Goal: Transaction & Acquisition: Purchase product/service

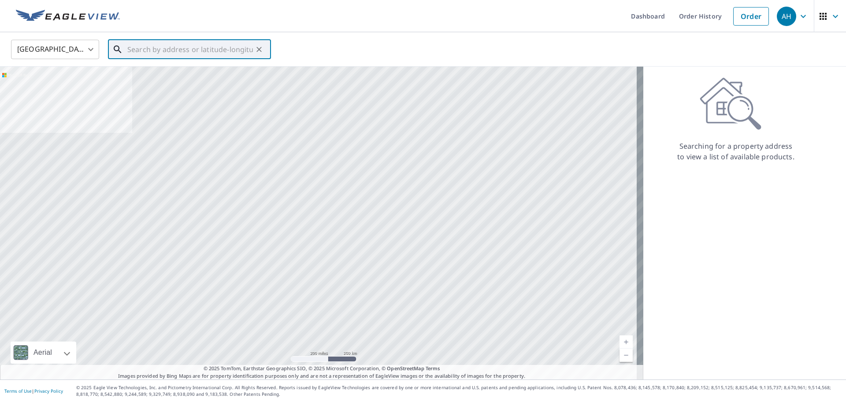
click at [226, 51] on input "text" at bounding box center [190, 49] width 126 height 25
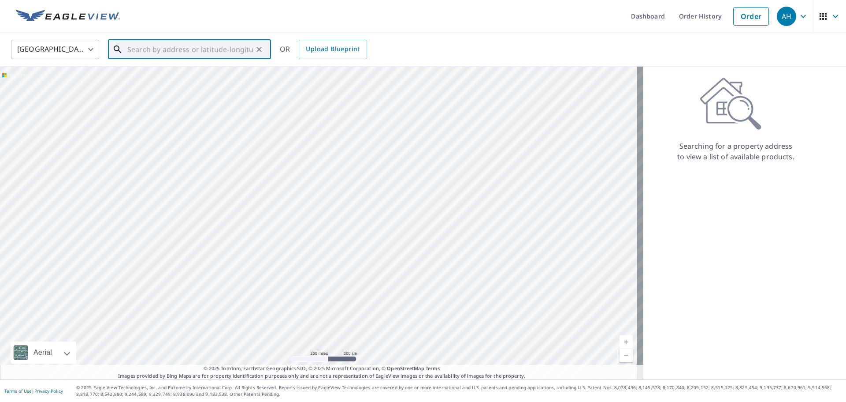
paste input "[STREET_ADDRESS][PERSON_NAME]"
click at [210, 76] on span "[STREET_ADDRESS][PERSON_NAME]" at bounding box center [195, 75] width 138 height 11
type input "[STREET_ADDRESS][PERSON_NAME]"
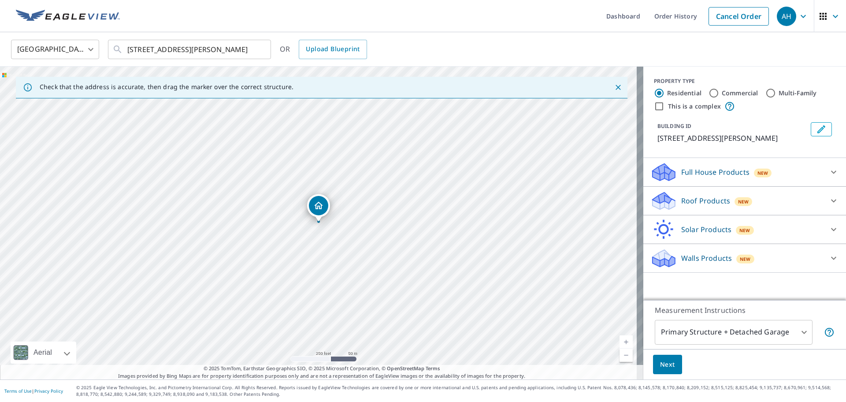
drag, startPoint x: 729, startPoint y: 202, endPoint x: 700, endPoint y: 212, distance: 30.2
click at [735, 202] on div "New" at bounding box center [744, 201] width 18 height 9
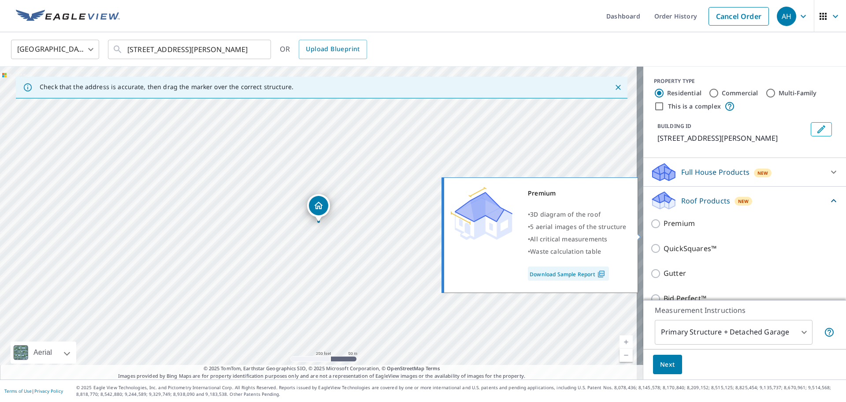
drag, startPoint x: 653, startPoint y: 235, endPoint x: 652, endPoint y: 251, distance: 16.3
click at [652, 229] on input "Premium" at bounding box center [657, 223] width 13 height 11
checkbox input "true"
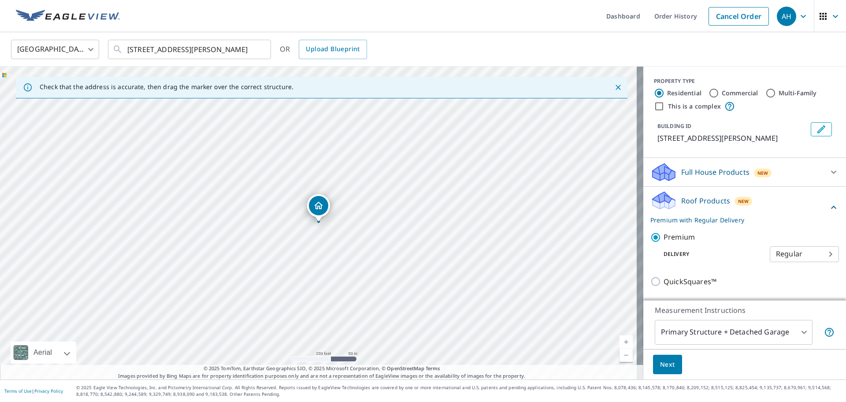
click at [660, 364] on span "Next" at bounding box center [667, 364] width 15 height 11
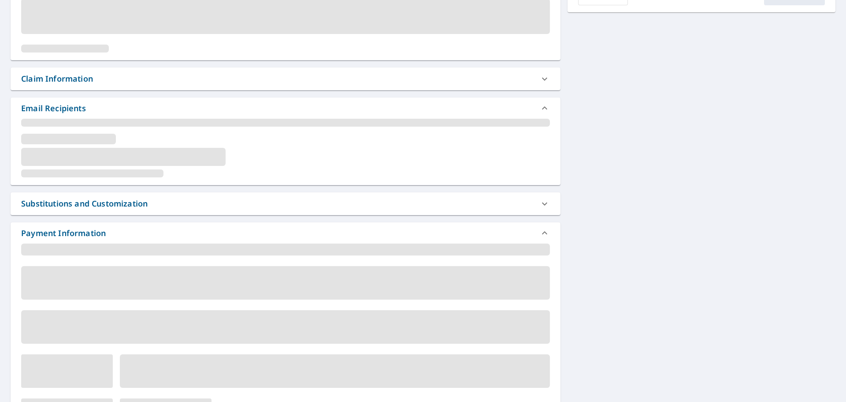
scroll to position [160, 0]
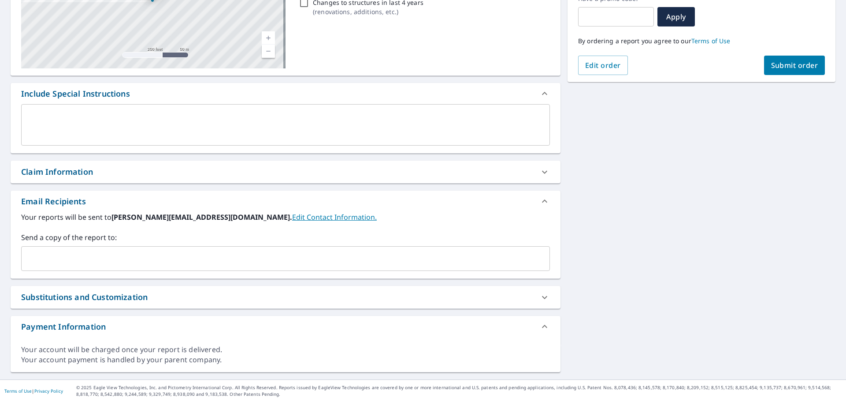
click at [102, 265] on input "text" at bounding box center [279, 258] width 508 height 17
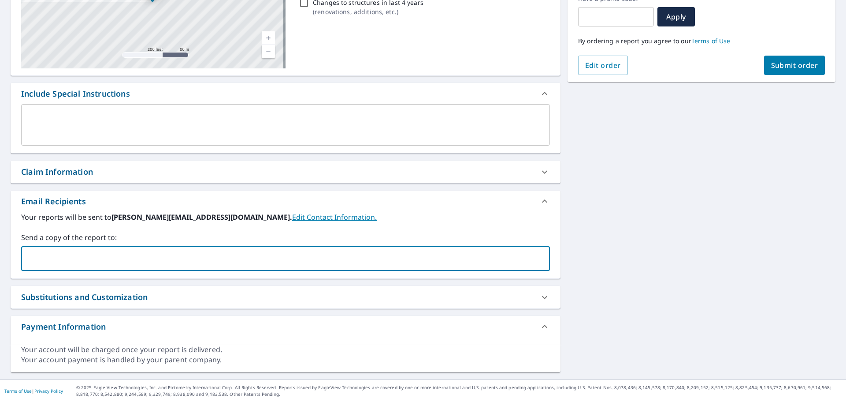
paste input "[EMAIL_ADDRESS][DOMAIN_NAME]"
type input "[EMAIL_ADDRESS][DOMAIN_NAME]"
click at [791, 64] on span "Submit order" at bounding box center [794, 65] width 47 height 10
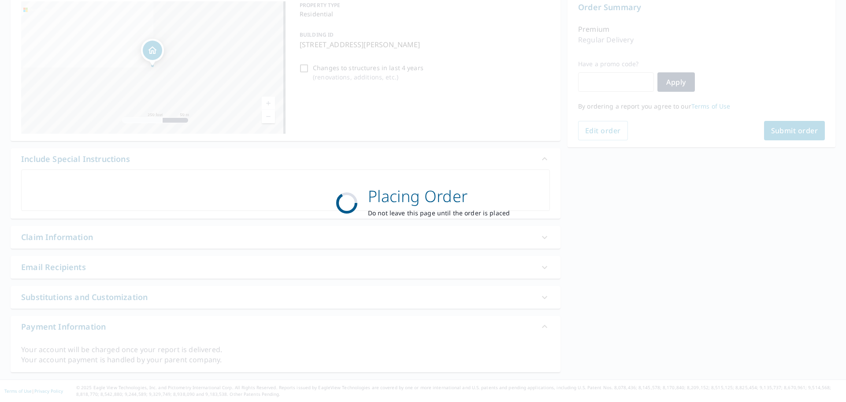
scroll to position [94, 0]
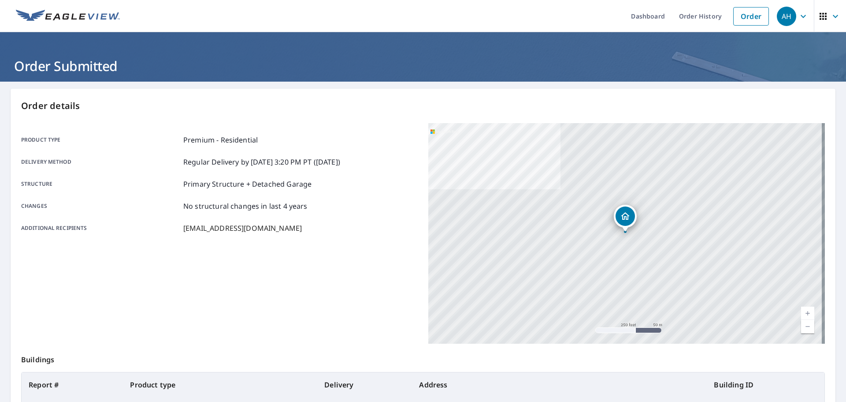
drag, startPoint x: 687, startPoint y: 19, endPoint x: 763, endPoint y: 37, distance: 78.0
click at [687, 19] on link "Order History" at bounding box center [700, 16] width 57 height 32
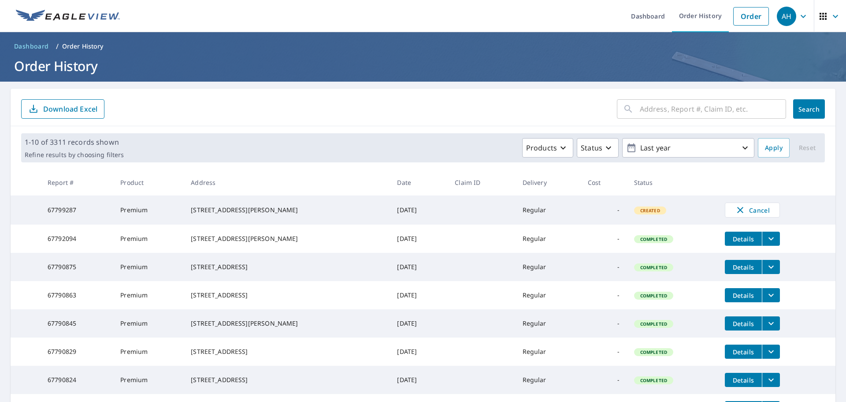
click at [669, 114] on input "text" at bounding box center [713, 109] width 146 height 25
paste input "[STREET_ADDRESS][PERSON_NAME]"
type input "[STREET_ADDRESS][PERSON_NAME]"
click button "Search" at bounding box center [809, 108] width 32 height 19
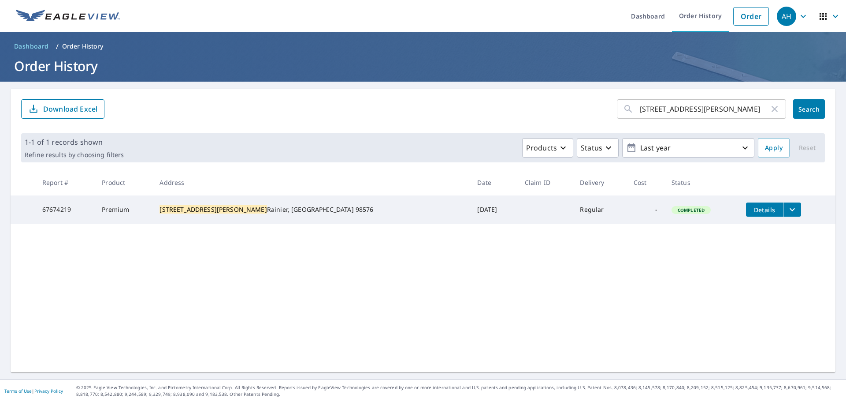
click at [787, 207] on icon "filesDropdownBtn-67674219" at bounding box center [792, 209] width 11 height 11
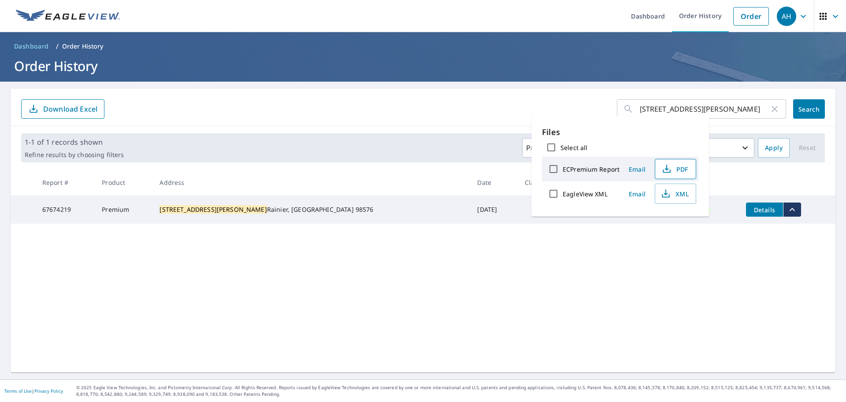
click at [681, 167] on span "PDF" at bounding box center [675, 169] width 28 height 11
click at [754, 18] on link "Order" at bounding box center [752, 16] width 36 height 19
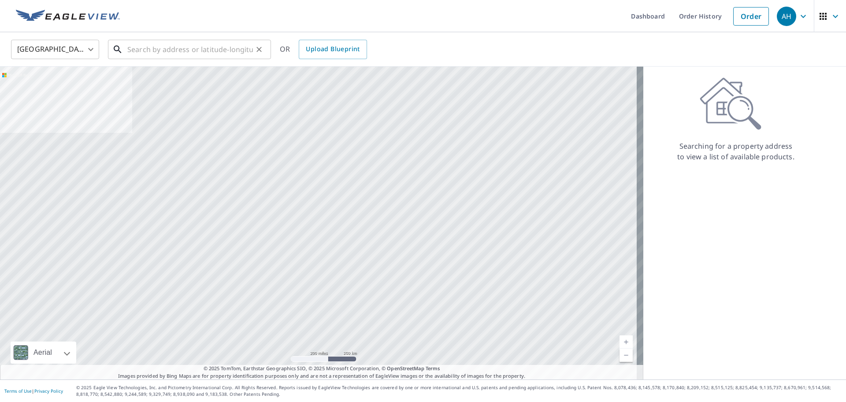
click at [231, 54] on input "text" at bounding box center [190, 49] width 126 height 25
paste input "[STREET_ADDRESS][PERSON_NAME]"
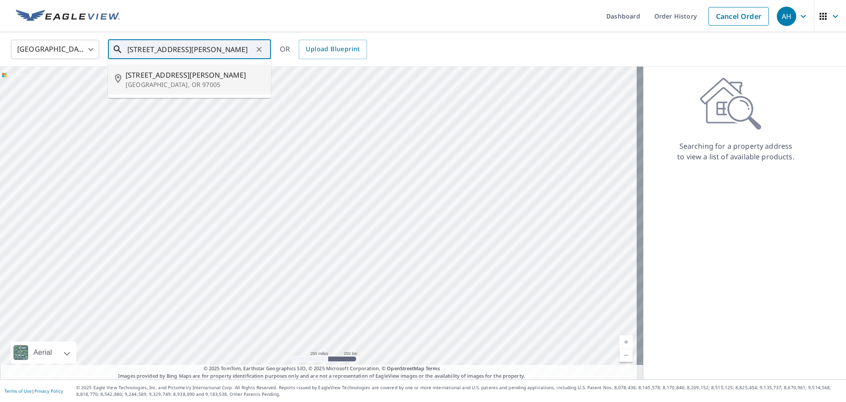
click at [187, 82] on p "[GEOGRAPHIC_DATA], OR 97005" at bounding box center [195, 84] width 138 height 9
type input "[STREET_ADDRESS][PERSON_NAME][PERSON_NAME]"
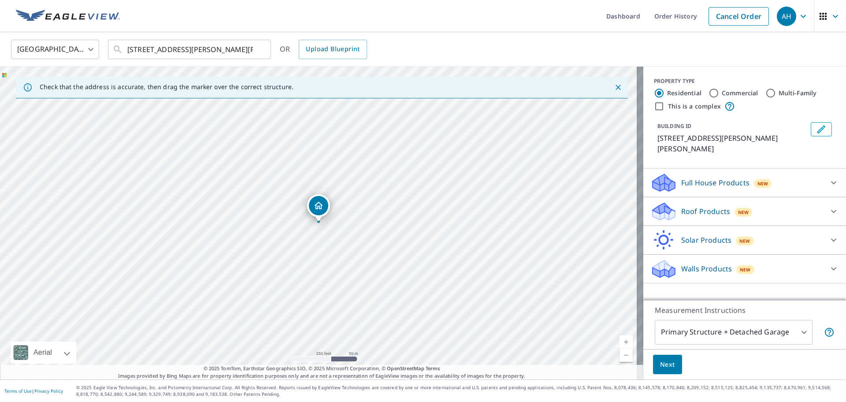
click at [696, 206] on p "Roof Products" at bounding box center [705, 211] width 49 height 11
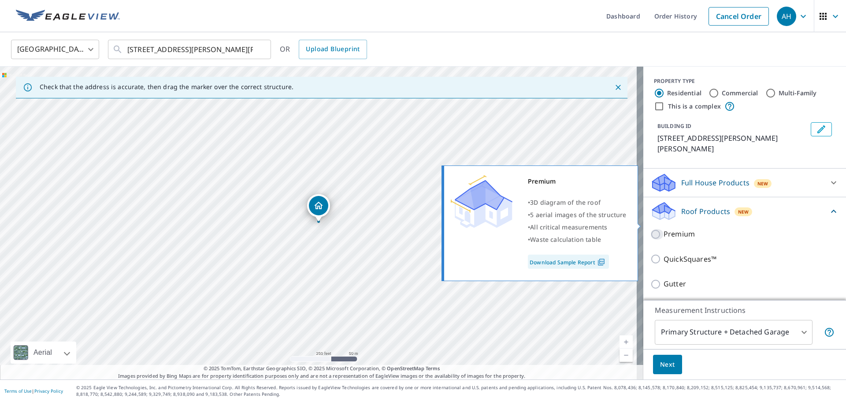
click at [651, 229] on input "Premium" at bounding box center [657, 234] width 13 height 11
checkbox input "true"
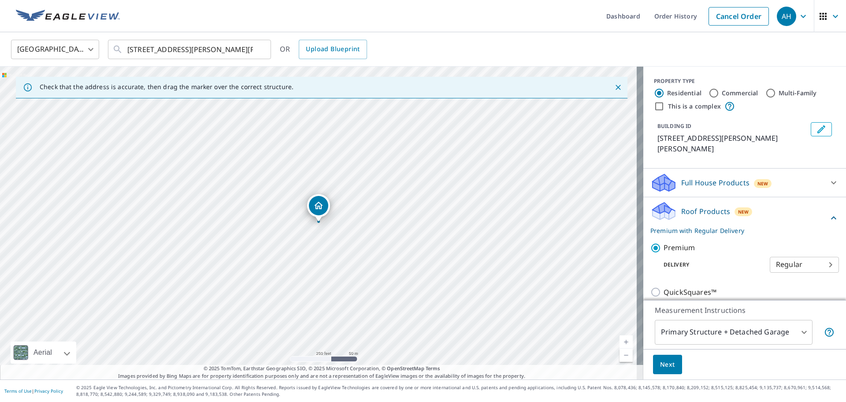
click at [661, 366] on span "Next" at bounding box center [667, 364] width 15 height 11
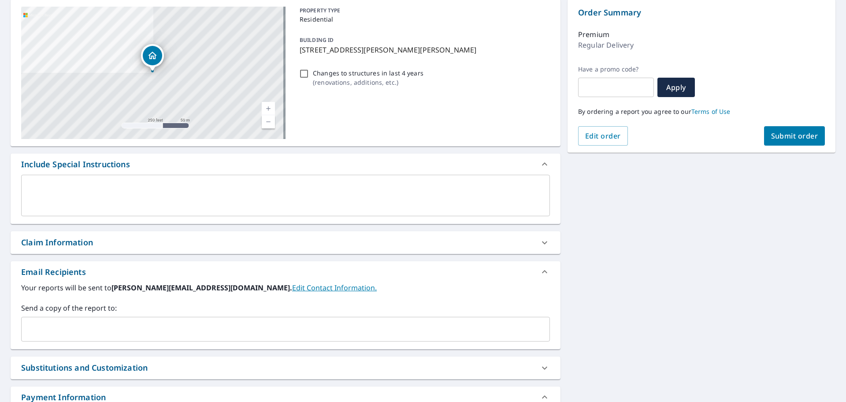
scroll to position [132, 0]
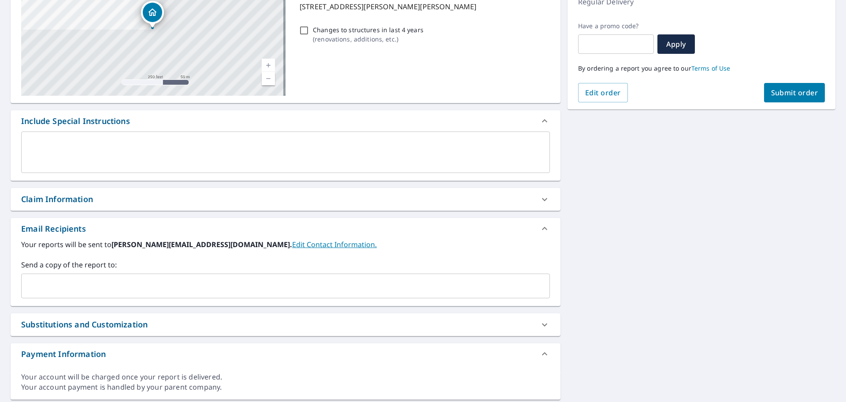
click at [151, 285] on input "text" at bounding box center [279, 285] width 508 height 17
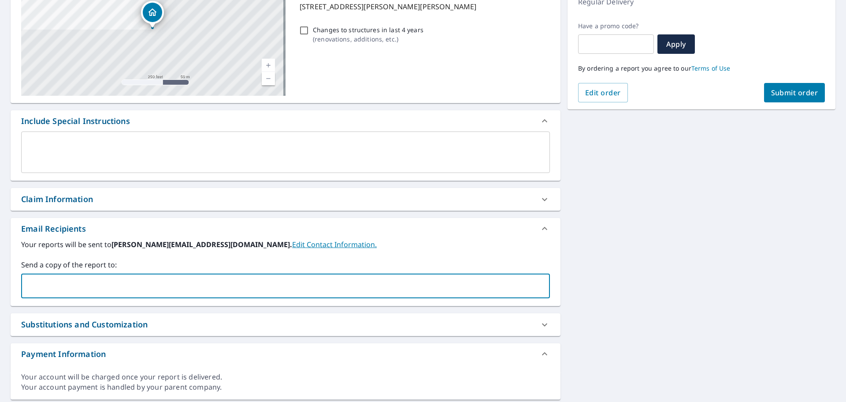
paste input "[EMAIL_ADDRESS][DOMAIN_NAME]"
type input "[EMAIL_ADDRESS][DOMAIN_NAME]"
click at [790, 93] on span "Submit order" at bounding box center [794, 93] width 47 height 10
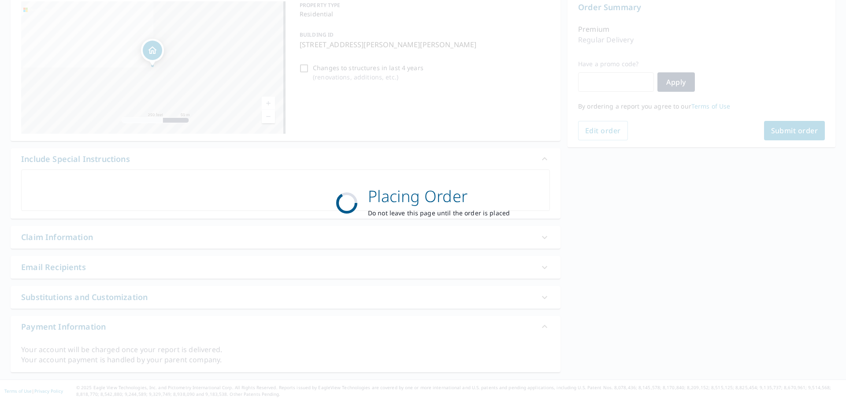
scroll to position [94, 0]
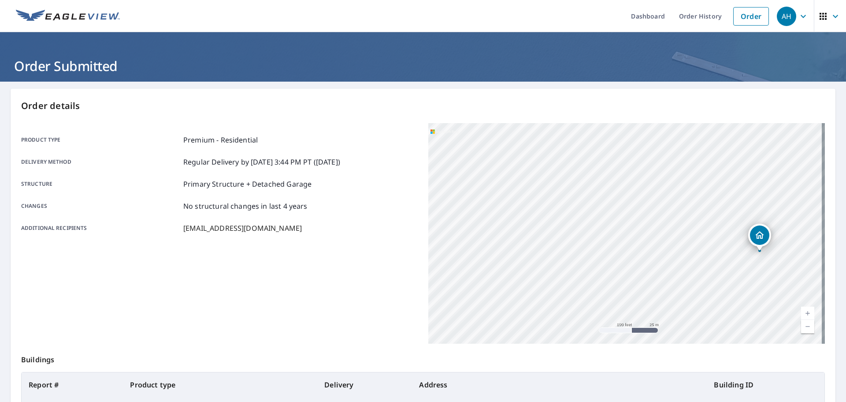
drag, startPoint x: 702, startPoint y: 20, endPoint x: 659, endPoint y: 32, distance: 44.5
click at [702, 20] on link "Order History" at bounding box center [700, 16] width 57 height 32
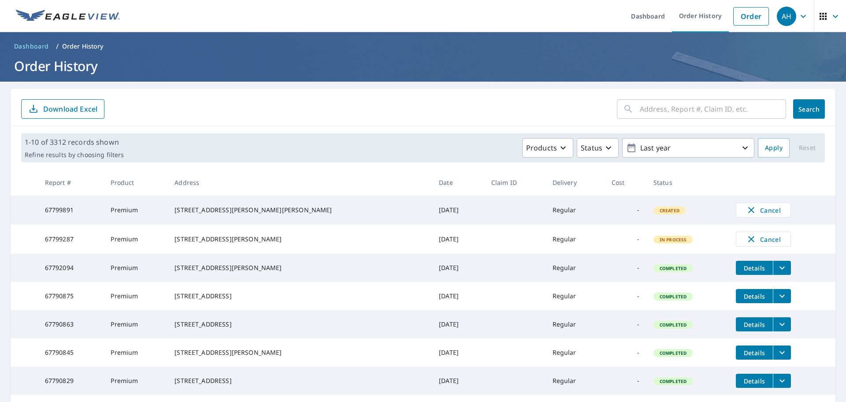
click at [671, 103] on input "text" at bounding box center [713, 109] width 146 height 25
paste input "[STREET_ADDRESS]"
type input "[STREET_ADDRESS]"
click button "Search" at bounding box center [809, 108] width 32 height 19
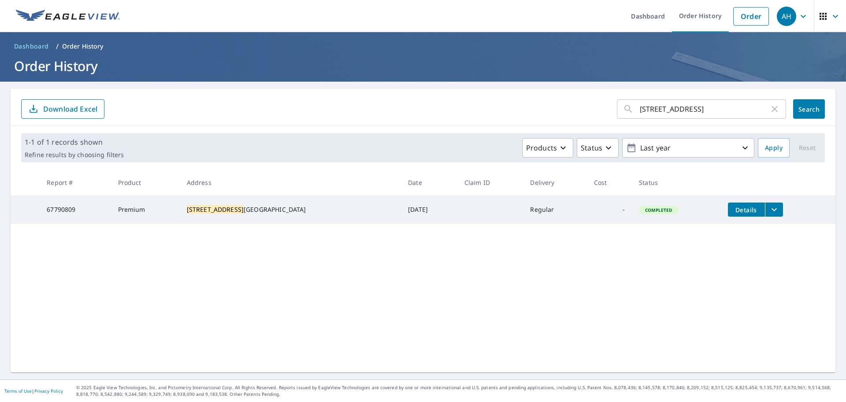
click at [761, 217] on td "Details" at bounding box center [778, 209] width 115 height 28
click at [769, 210] on icon "filesDropdownBtn-67790809" at bounding box center [774, 209] width 11 height 11
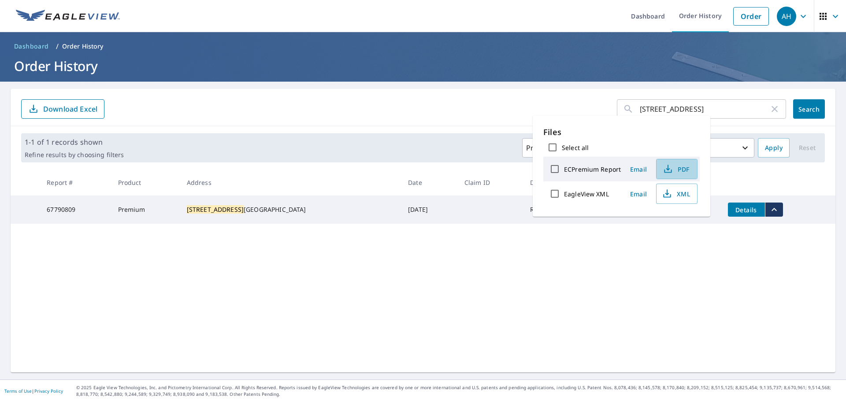
drag, startPoint x: 683, startPoint y: 169, endPoint x: 841, endPoint y: 123, distance: 165.2
click at [685, 169] on span "PDF" at bounding box center [676, 169] width 28 height 11
click at [734, 15] on link "Order" at bounding box center [752, 16] width 36 height 19
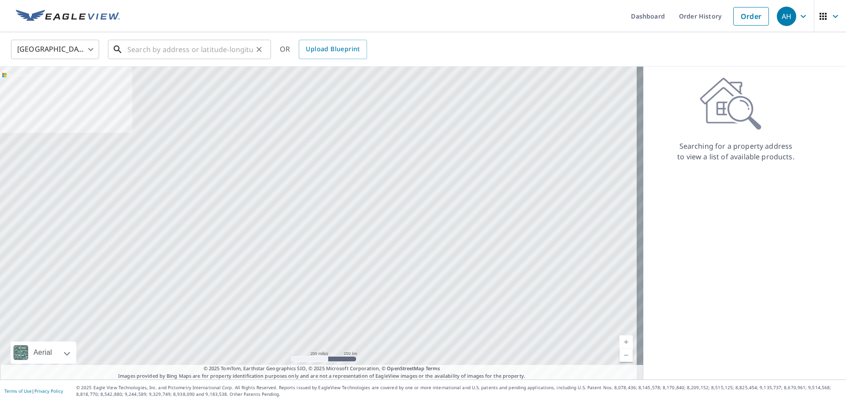
click at [196, 56] on input "text" at bounding box center [190, 49] width 126 height 25
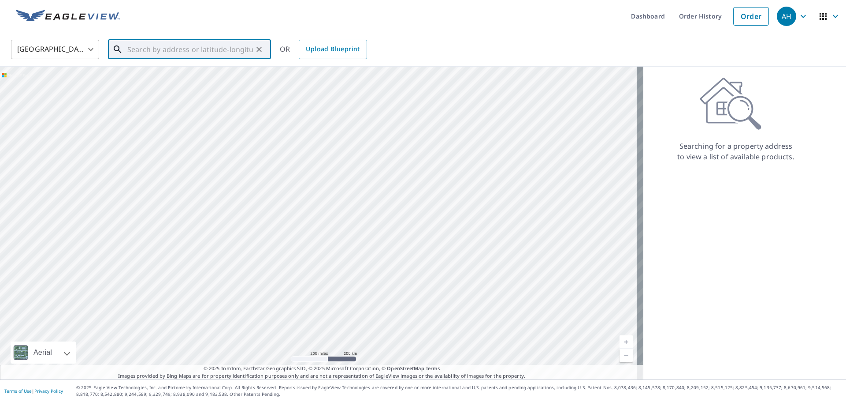
paste input "[STREET_ADDRESS]"
click at [187, 87] on p "[GEOGRAPHIC_DATA], WA 98382" at bounding box center [195, 84] width 138 height 9
type input "[STREET_ADDRESS]"
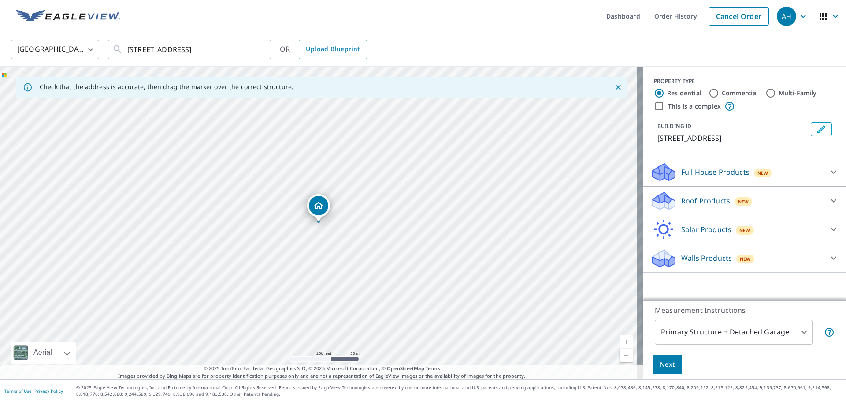
drag, startPoint x: 672, startPoint y: 199, endPoint x: 663, endPoint y: 213, distance: 16.3
click at [672, 200] on div "Roof Products New" at bounding box center [737, 200] width 173 height 21
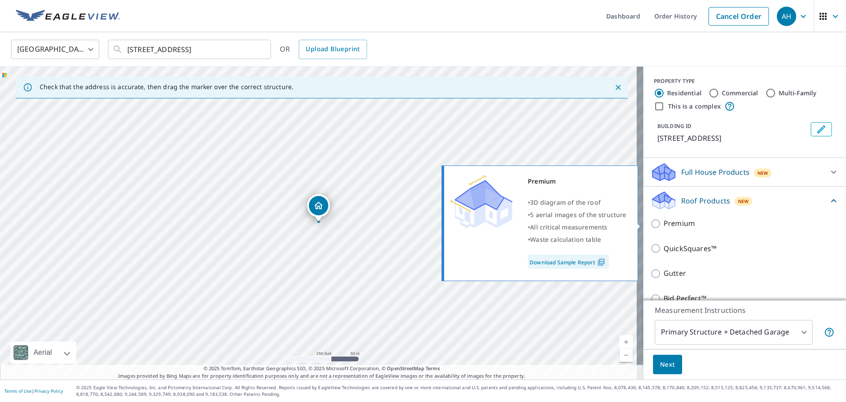
click at [651, 224] on input "Premium" at bounding box center [657, 223] width 13 height 11
checkbox input "true"
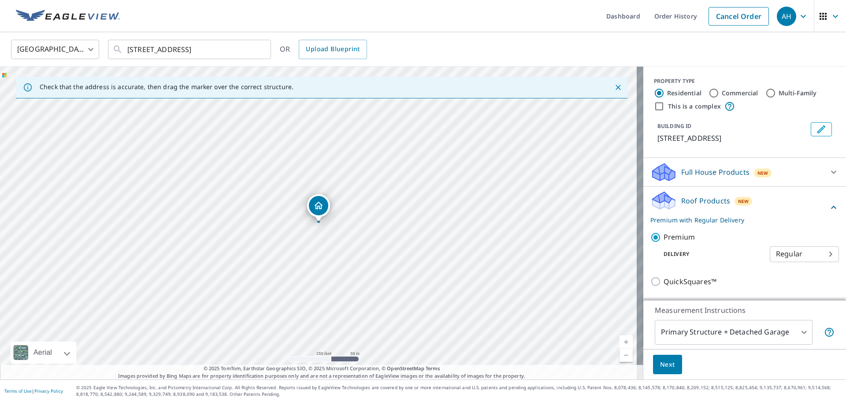
click at [665, 364] on span "Next" at bounding box center [667, 364] width 15 height 11
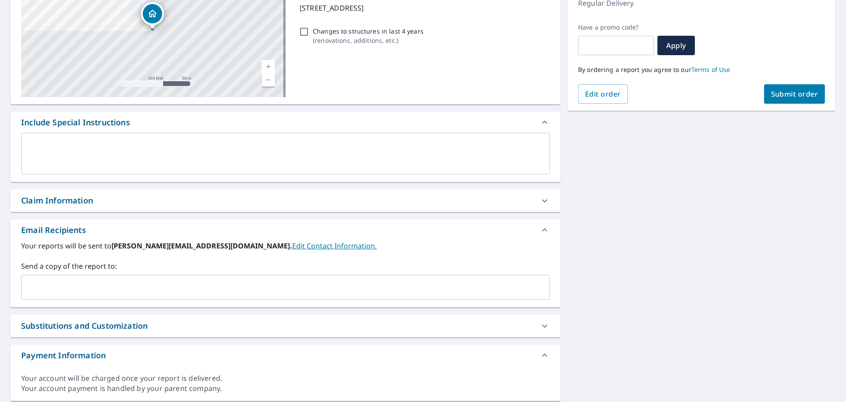
scroll to position [132, 0]
click at [117, 292] on input "text" at bounding box center [279, 285] width 508 height 17
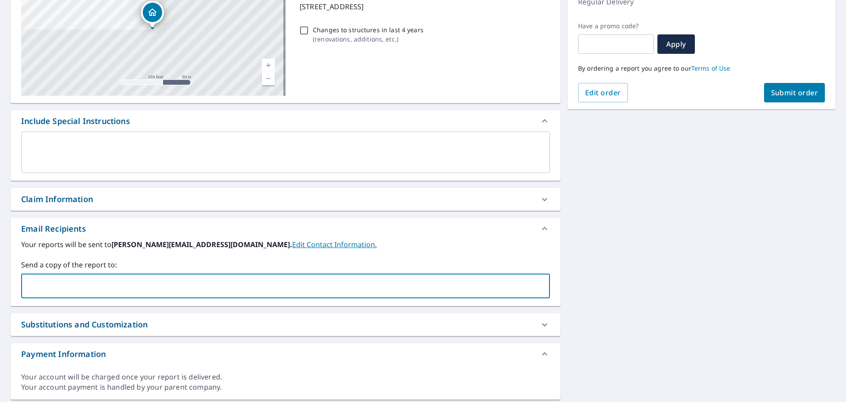
paste input "[EMAIL_ADDRESS][DOMAIN_NAME]"
type input "[EMAIL_ADDRESS][DOMAIN_NAME]"
click at [787, 100] on button "Submit order" at bounding box center [794, 92] width 61 height 19
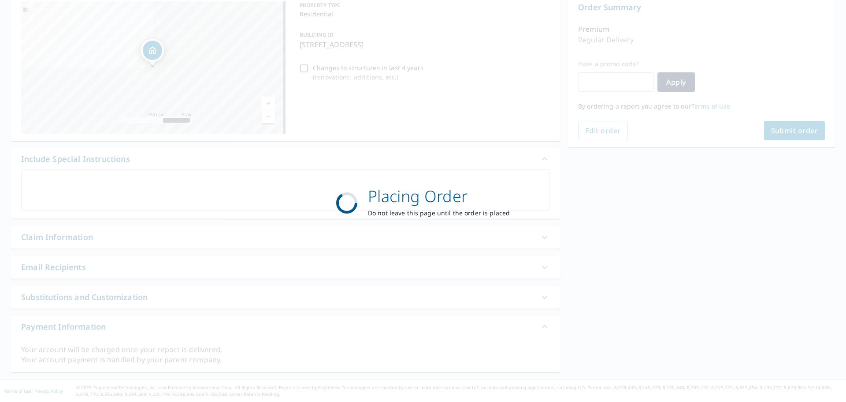
scroll to position [94, 0]
